Goal: Share content

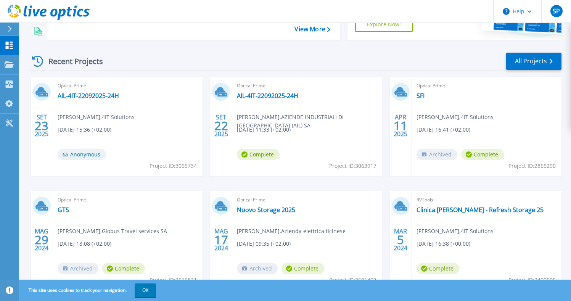
scroll to position [38, 0]
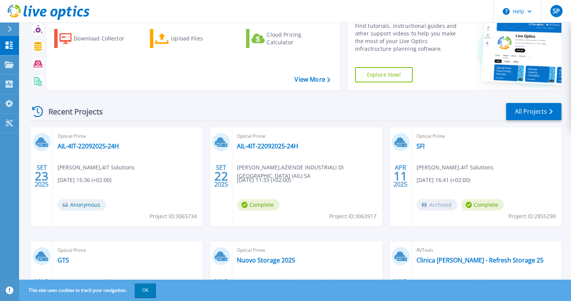
click at [95, 156] on div "Optical Prime AIL-4IT-22092025-24H Stefano Papaleo , 4IT Solutions 09/23/2025, …" at bounding box center [128, 176] width 150 height 99
drag, startPoint x: 59, startPoint y: 167, endPoint x: 122, endPoint y: 168, distance: 62.2
click at [122, 168] on span "Stefano Papaleo , 4IT Solutions" at bounding box center [96, 167] width 77 height 8
click at [151, 294] on button "OK" at bounding box center [145, 290] width 21 height 14
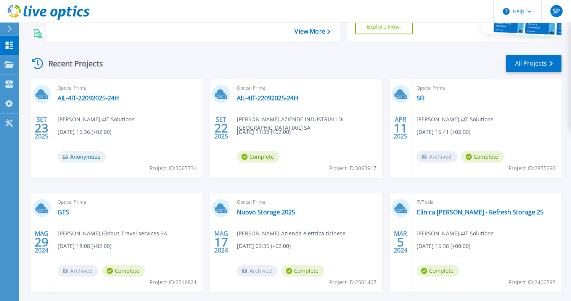
scroll to position [74, 0]
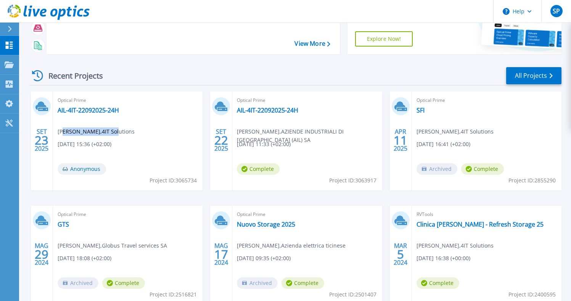
drag, startPoint x: 63, startPoint y: 131, endPoint x: 121, endPoint y: 129, distance: 58.4
click at [121, 129] on span "Stefano Papaleo , 4IT Solutions" at bounding box center [96, 131] width 77 height 8
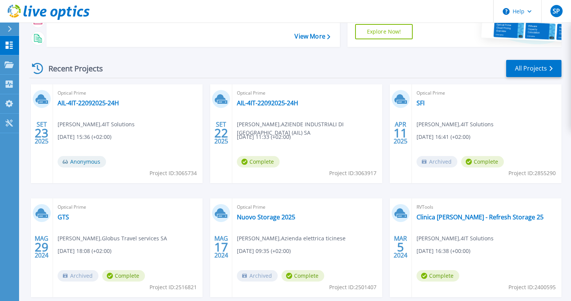
scroll to position [84, 0]
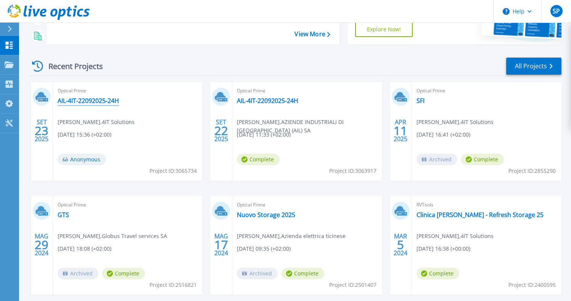
click at [107, 102] on link "AIL-4IT-22092025-24H" at bounding box center [88, 101] width 61 height 8
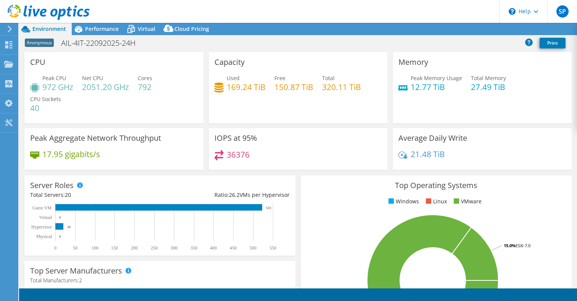
select select "USD"
click at [148, 30] on span "Virtual" at bounding box center [147, 28] width 18 height 7
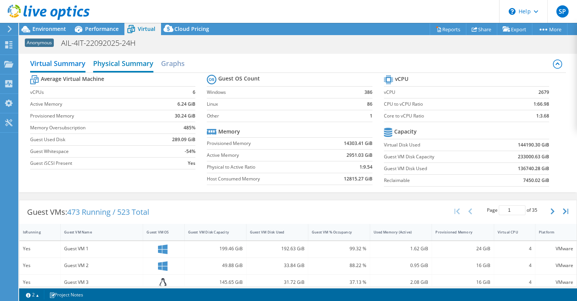
click at [139, 66] on h2 "Physical Summary" at bounding box center [123, 64] width 60 height 17
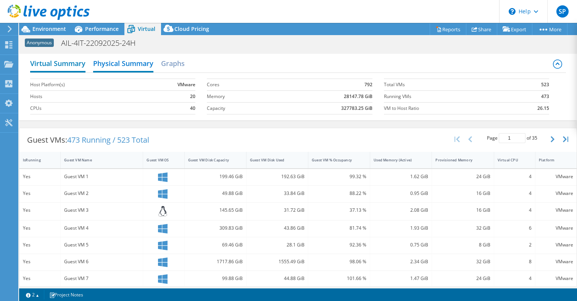
click at [77, 64] on h2 "Virtual Summary" at bounding box center [57, 64] width 55 height 17
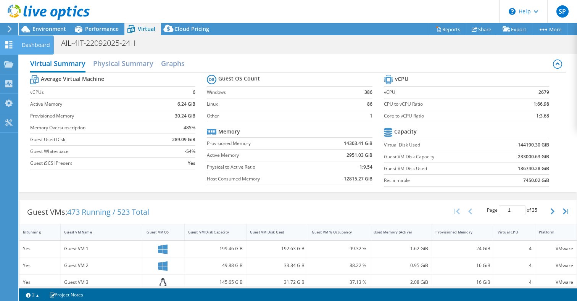
click at [12, 41] on icon at bounding box center [8, 44] width 9 height 7
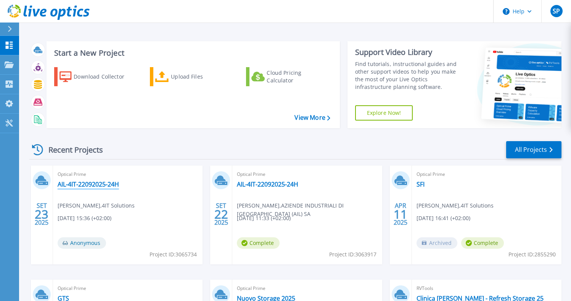
click at [113, 185] on link "AIL-4IT-22092025-24H" at bounding box center [88, 184] width 61 height 8
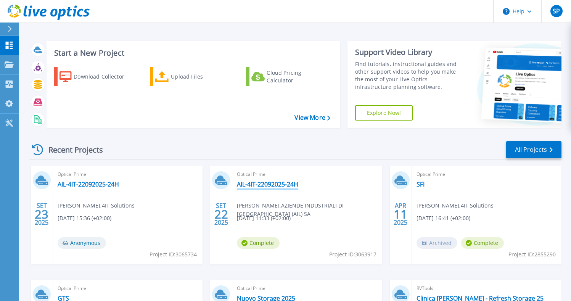
click at [275, 186] on link "AIL-4IT-22092025-24H" at bounding box center [267, 184] width 61 height 8
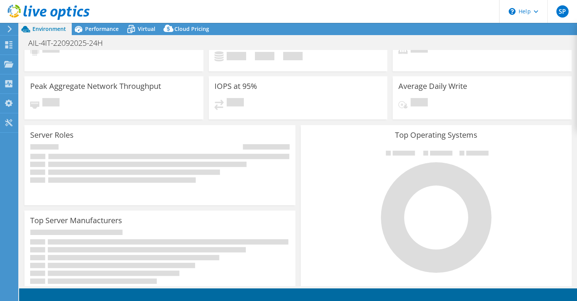
select select "USD"
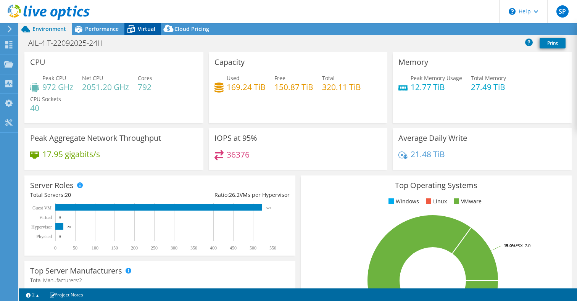
click at [147, 30] on span "Virtual" at bounding box center [147, 28] width 18 height 7
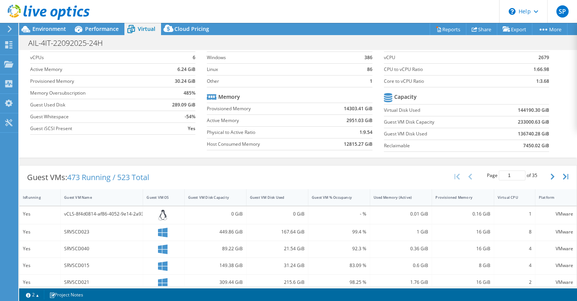
scroll to position [114, 0]
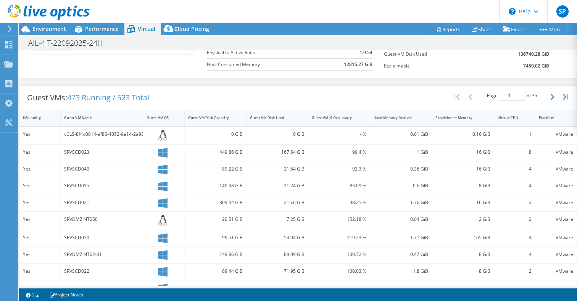
click at [81, 121] on div "Guest VM Name" at bounding box center [97, 118] width 73 height 12
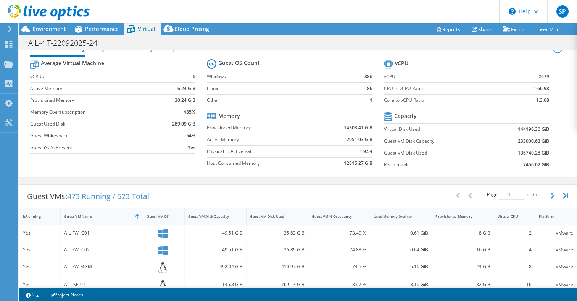
scroll to position [0, 0]
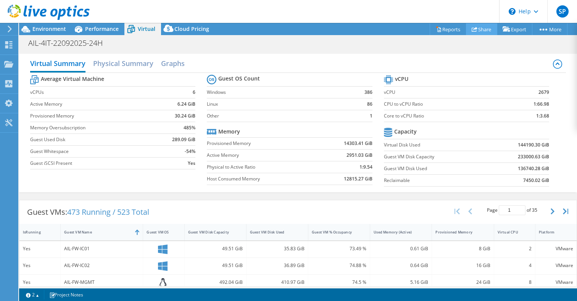
click at [482, 29] on link "Share" at bounding box center [481, 29] width 31 height 12
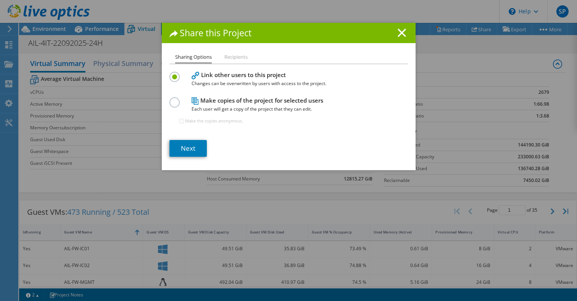
click at [223, 63] on ul "Sharing Options Recipients" at bounding box center [288, 58] width 238 height 11
click at [227, 60] on li "Recipients" at bounding box center [235, 58] width 23 height 10
click at [232, 58] on li "Recipients" at bounding box center [235, 58] width 23 height 10
click at [397, 29] on icon at bounding box center [401, 33] width 8 height 8
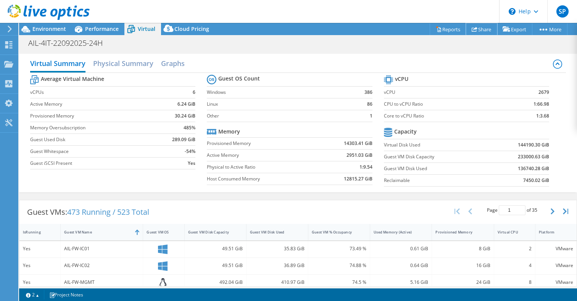
click at [481, 30] on link "Share" at bounding box center [481, 29] width 31 height 12
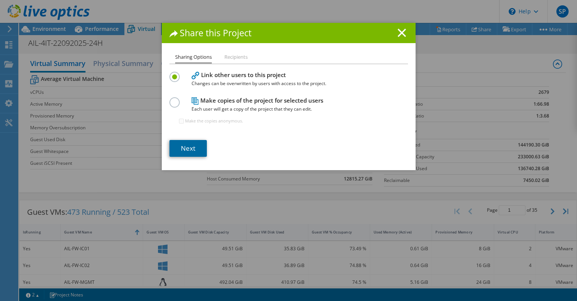
click at [188, 145] on link "Next" at bounding box center [187, 148] width 37 height 17
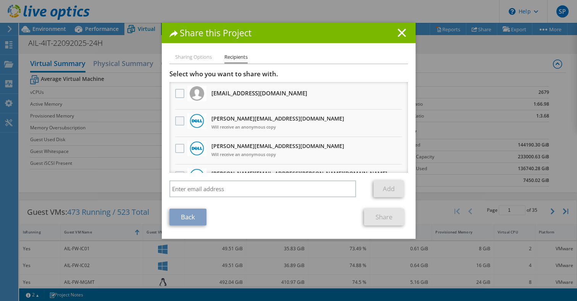
click at [179, 120] on label at bounding box center [180, 120] width 11 height 9
click at [0, 0] on input "checkbox" at bounding box center [0, 0] width 0 height 0
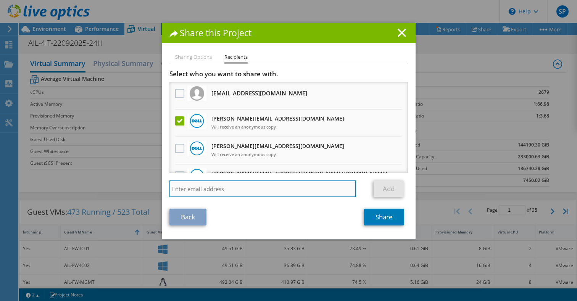
click at [223, 191] on input "search" at bounding box center [262, 188] width 187 height 17
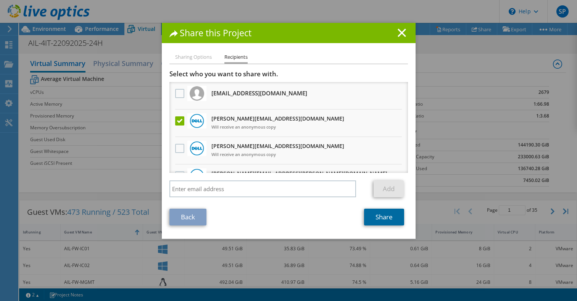
click at [384, 217] on link "Share" at bounding box center [384, 217] width 40 height 17
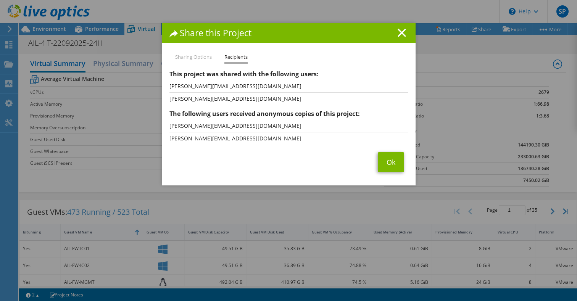
click at [127, 47] on div "Share this Project Sharing Options Recipients Link other users to this project …" at bounding box center [288, 150] width 577 height 255
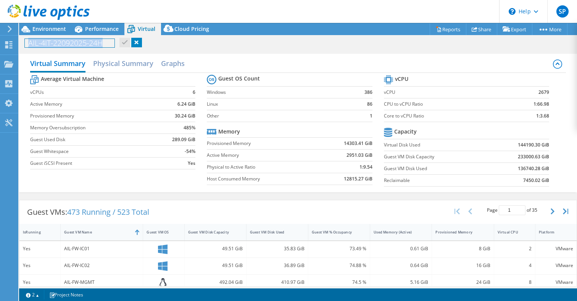
drag, startPoint x: 29, startPoint y: 43, endPoint x: 117, endPoint y: 48, distance: 88.6
click at [117, 48] on div "AIL-4IT-22092025-24H Print" at bounding box center [298, 43] width 558 height 14
copy h1 "AIL-4IT-22092025-24H"
click at [13, 43] on icon at bounding box center [8, 44] width 9 height 7
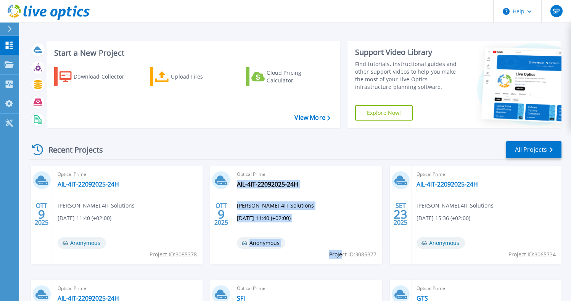
drag, startPoint x: 376, startPoint y: 255, endPoint x: 340, endPoint y: 256, distance: 36.6
click at [340, 256] on div "Optical Prime AIL-4IT-22092025-24H [PERSON_NAME] , 4IT Solutions [DATE] 11:40 (…" at bounding box center [307, 215] width 150 height 99
drag, startPoint x: 340, startPoint y: 256, endPoint x: 334, endPoint y: 256, distance: 5.7
click at [339, 256] on span "Project ID: 3085377" at bounding box center [352, 254] width 47 height 8
click at [330, 256] on span "Project ID: 3085377" at bounding box center [352, 254] width 47 height 8
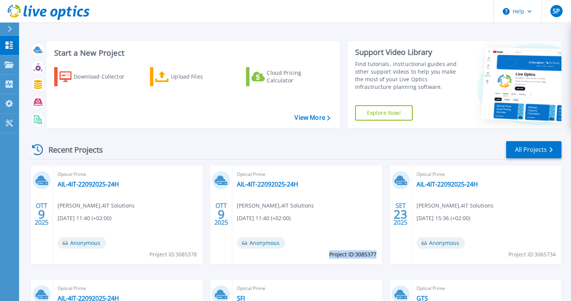
drag, startPoint x: 329, startPoint y: 256, endPoint x: 375, endPoint y: 255, distance: 45.8
click at [375, 255] on span "Project ID: 3085377" at bounding box center [352, 254] width 47 height 8
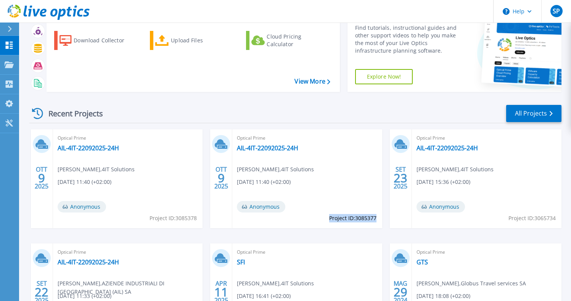
scroll to position [114, 0]
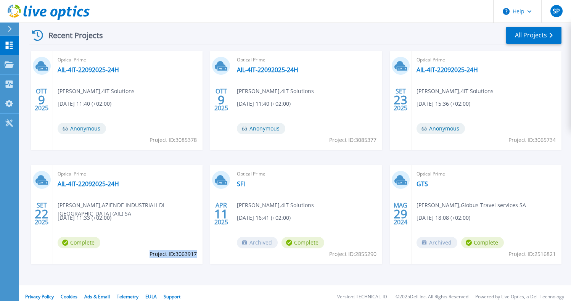
copy span "Project ID: 3063917"
drag, startPoint x: 150, startPoint y: 254, endPoint x: 196, endPoint y: 257, distance: 46.2
click at [196, 257] on span "Project ID: 3063917" at bounding box center [173, 254] width 47 height 8
click at [110, 182] on link "AIL-4IT-22092025-24H" at bounding box center [88, 184] width 61 height 8
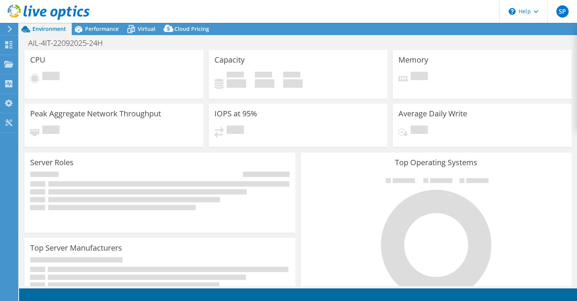
select select "USD"
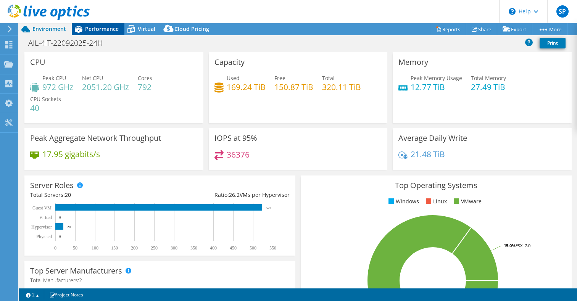
click at [101, 28] on span "Performance" at bounding box center [102, 28] width 34 height 7
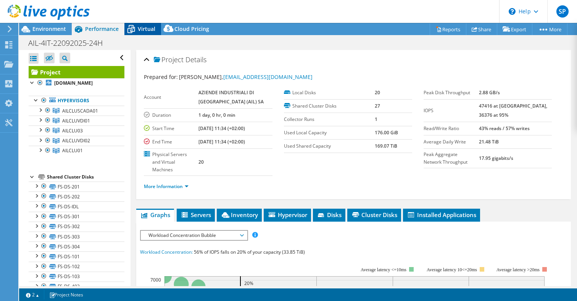
click at [143, 30] on span "Virtual" at bounding box center [147, 28] width 18 height 7
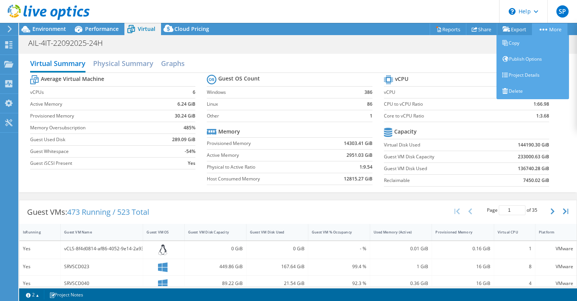
click at [550, 31] on link "More" at bounding box center [549, 29] width 35 height 12
